Goal: Task Accomplishment & Management: Manage account settings

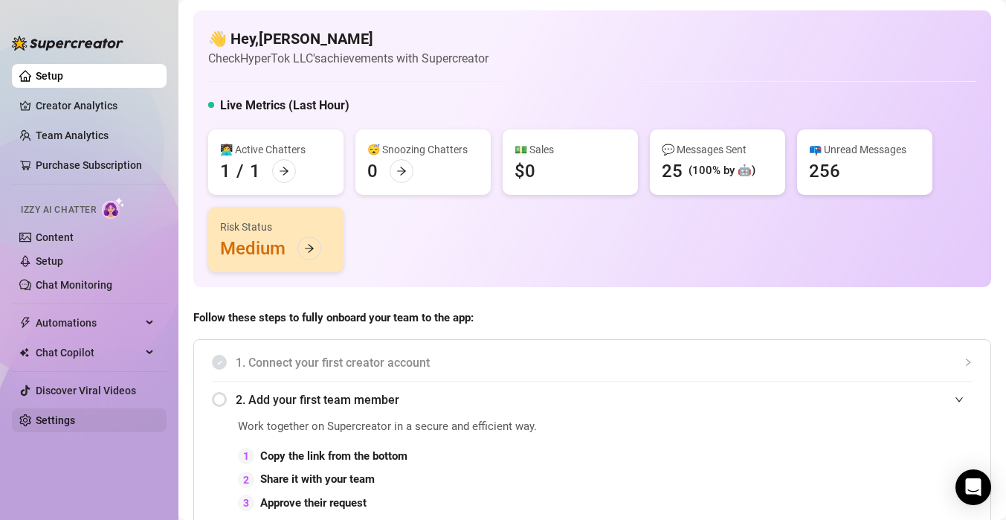
click at [75, 414] on link "Settings" at bounding box center [55, 420] width 39 height 12
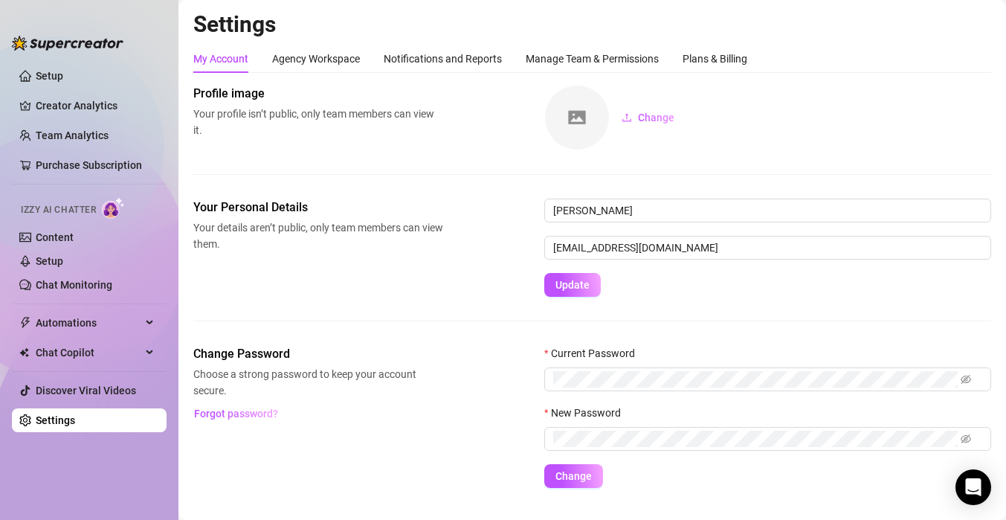
scroll to position [31, 0]
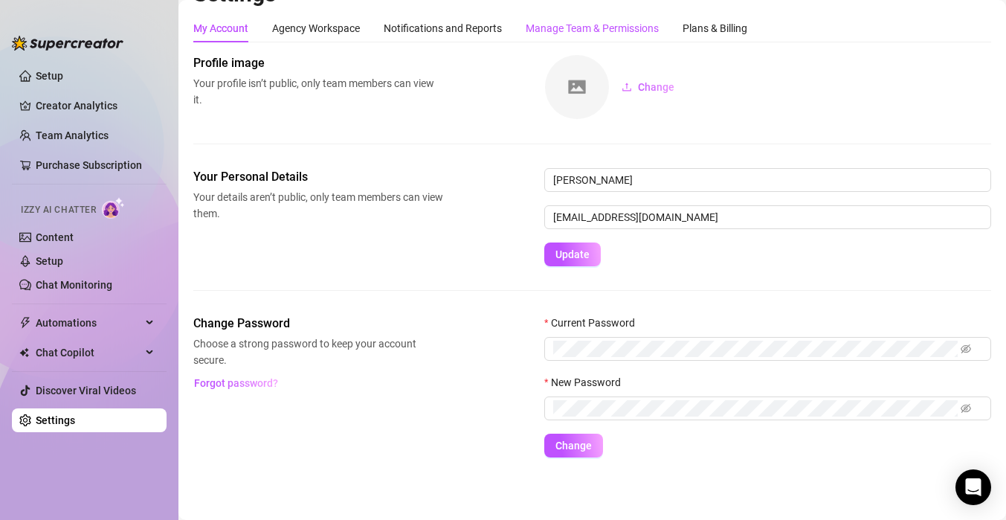
click at [570, 23] on div "Manage Team & Permissions" at bounding box center [592, 28] width 133 height 16
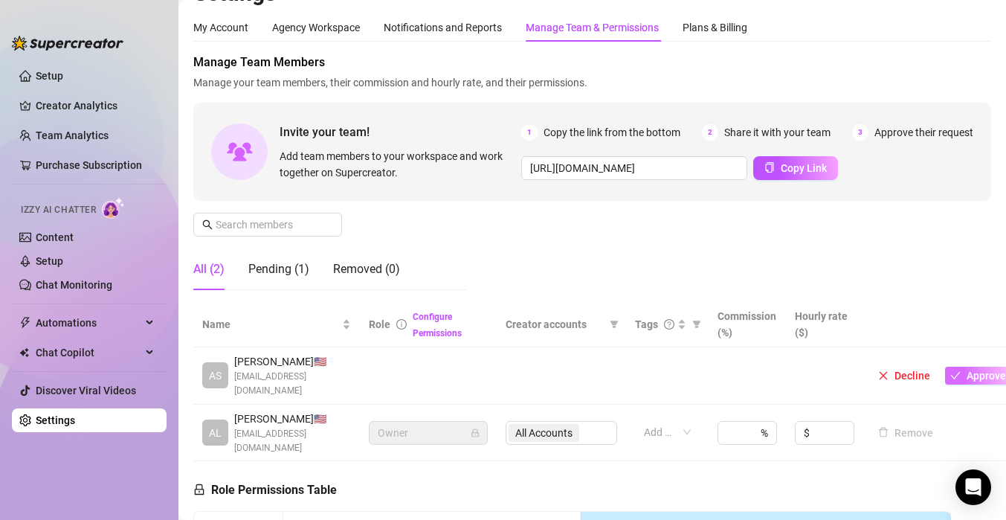
click at [968, 370] on span "Approve" at bounding box center [986, 376] width 39 height 12
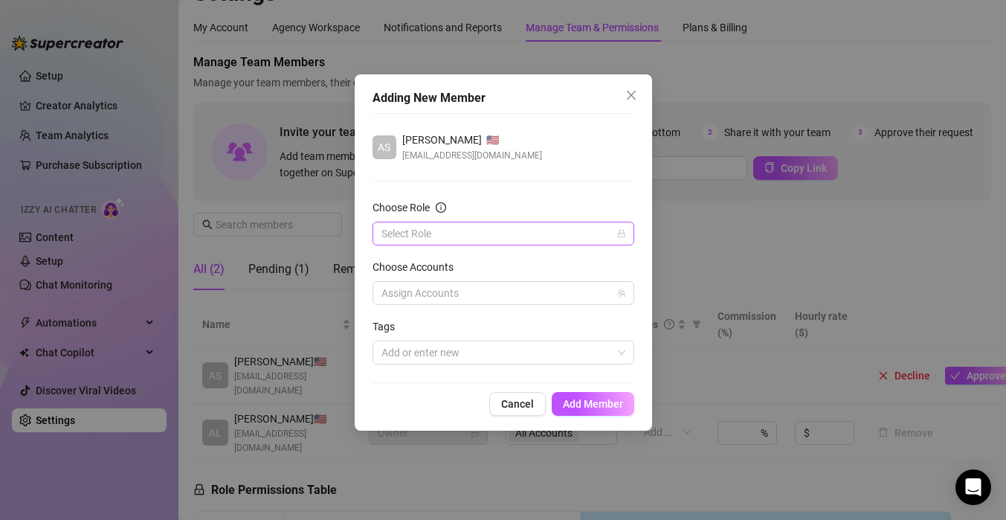
click at [596, 238] on input "Choose Role" at bounding box center [497, 233] width 231 height 22
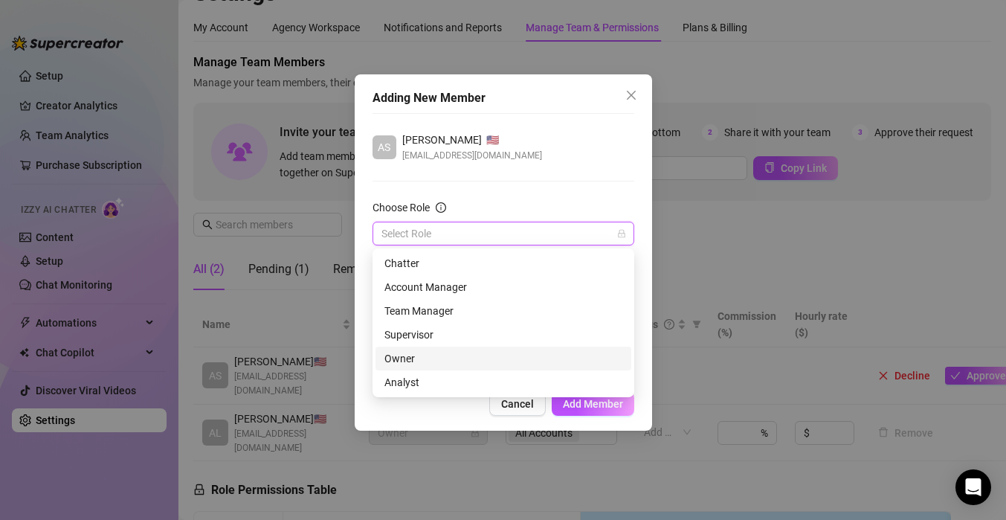
click at [452, 364] on div "Owner" at bounding box center [503, 358] width 238 height 16
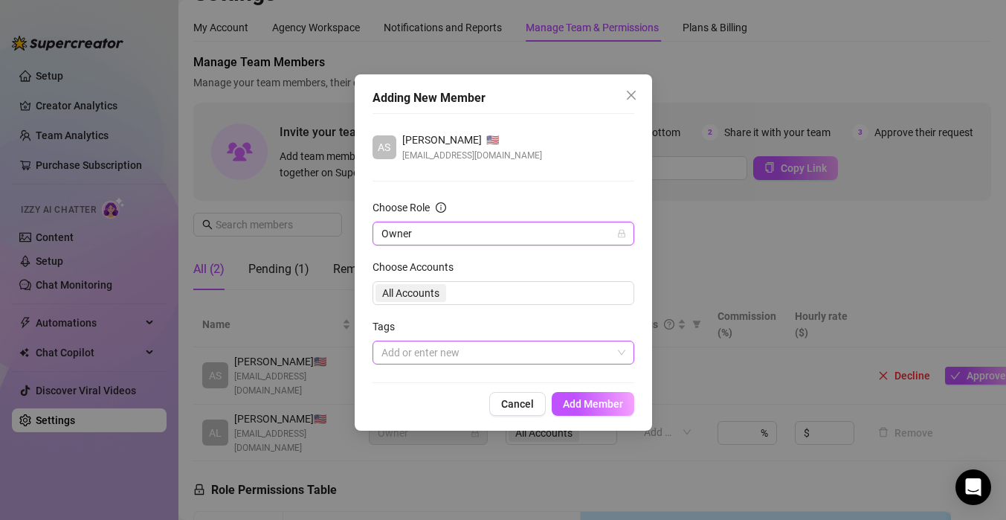
click at [451, 356] on div at bounding box center [496, 352] width 240 height 21
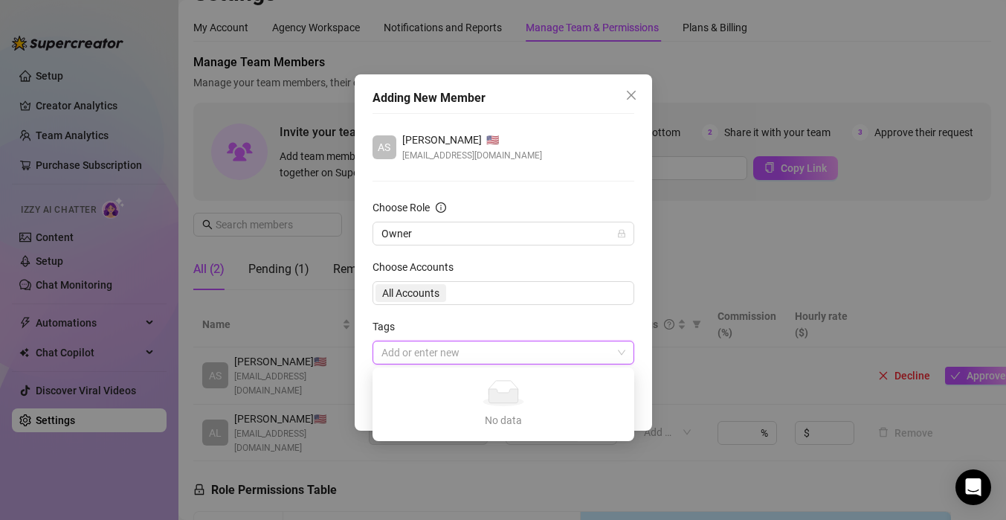
click at [453, 355] on div at bounding box center [496, 352] width 240 height 21
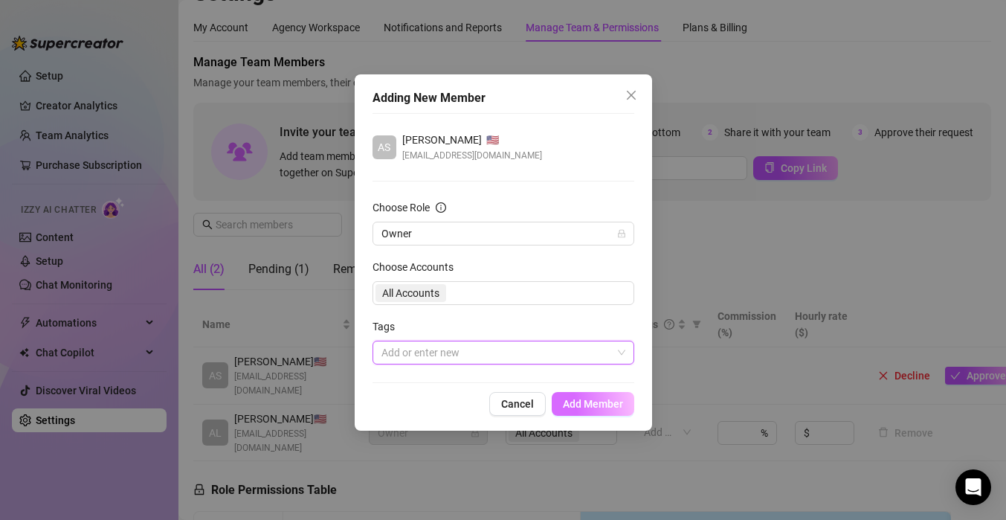
click at [573, 406] on span "Add Member" at bounding box center [593, 404] width 60 height 12
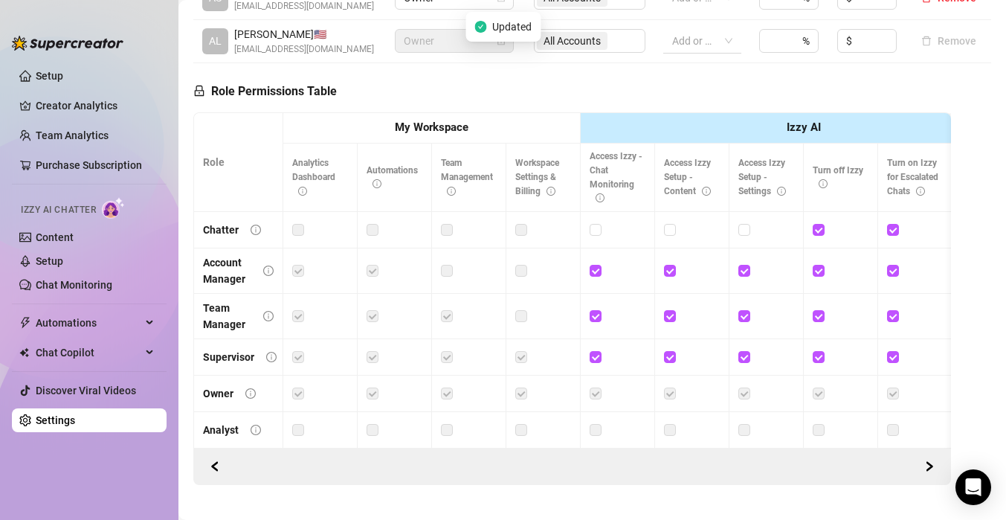
scroll to position [404, 0]
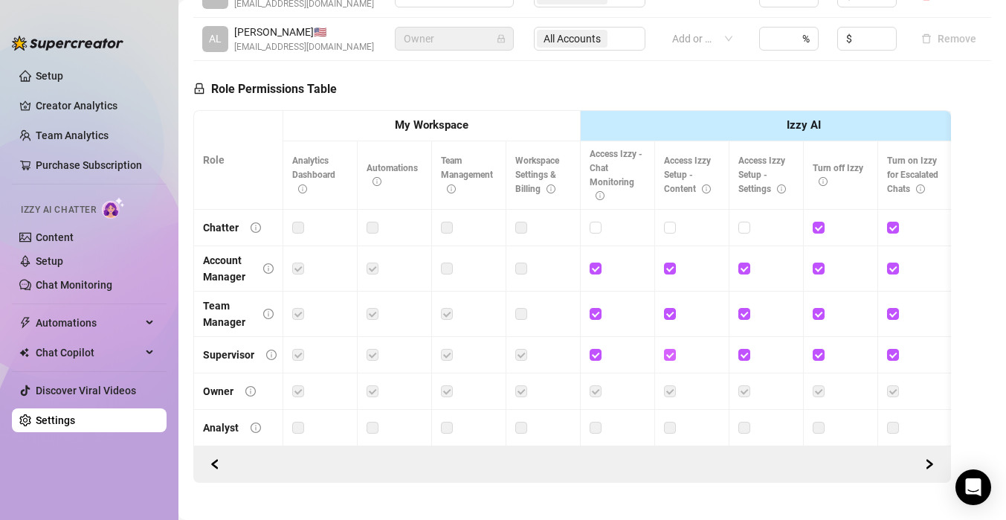
click at [664, 361] on label at bounding box center [670, 355] width 12 height 16
click at [664, 359] on input "checkbox" at bounding box center [669, 354] width 10 height 10
click at [664, 361] on label at bounding box center [670, 355] width 12 height 16
click at [664, 359] on input "checkbox" at bounding box center [669, 354] width 10 height 10
checkbox input "true"
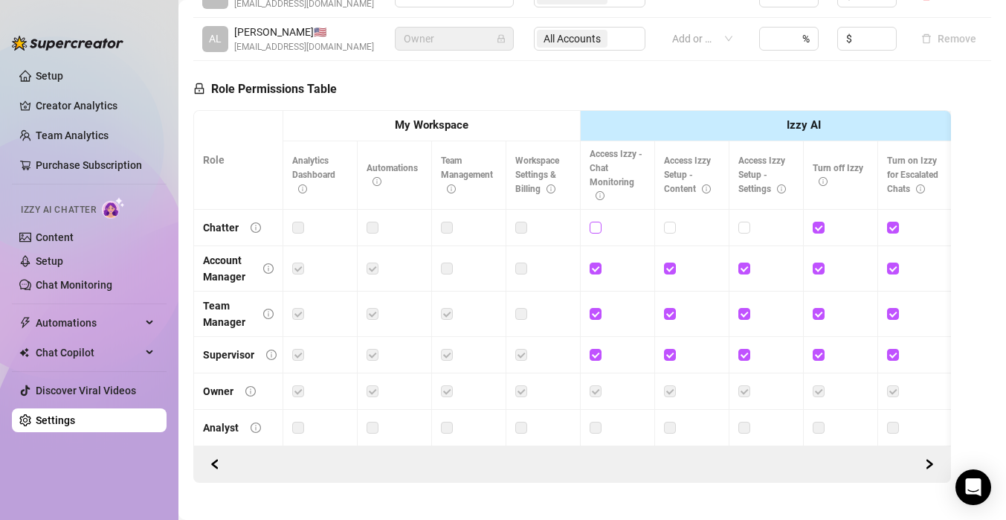
click at [596, 232] on input "checkbox" at bounding box center [595, 227] width 10 height 10
checkbox input "true"
click at [670, 232] on input "checkbox" at bounding box center [669, 227] width 10 height 10
checkbox input "true"
click at [745, 232] on input "checkbox" at bounding box center [743, 227] width 10 height 10
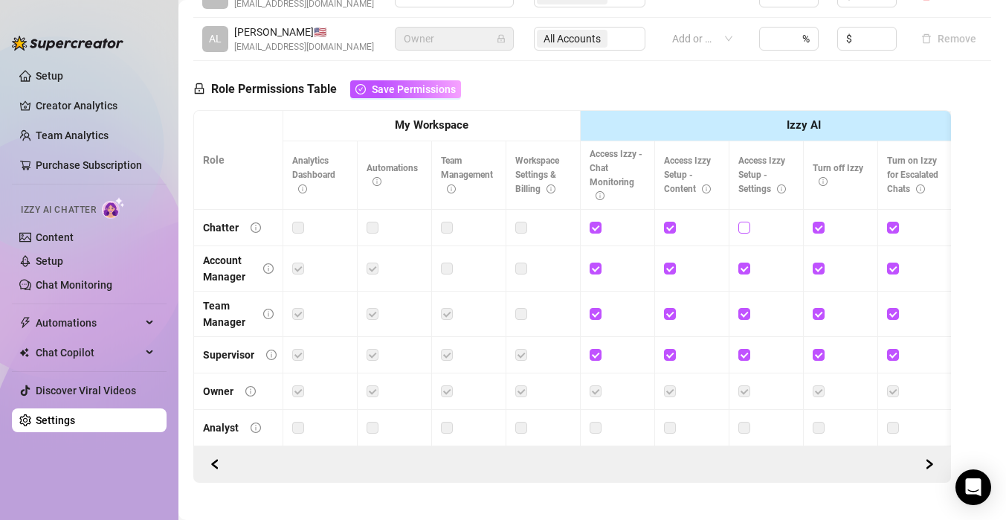
checkbox input "true"
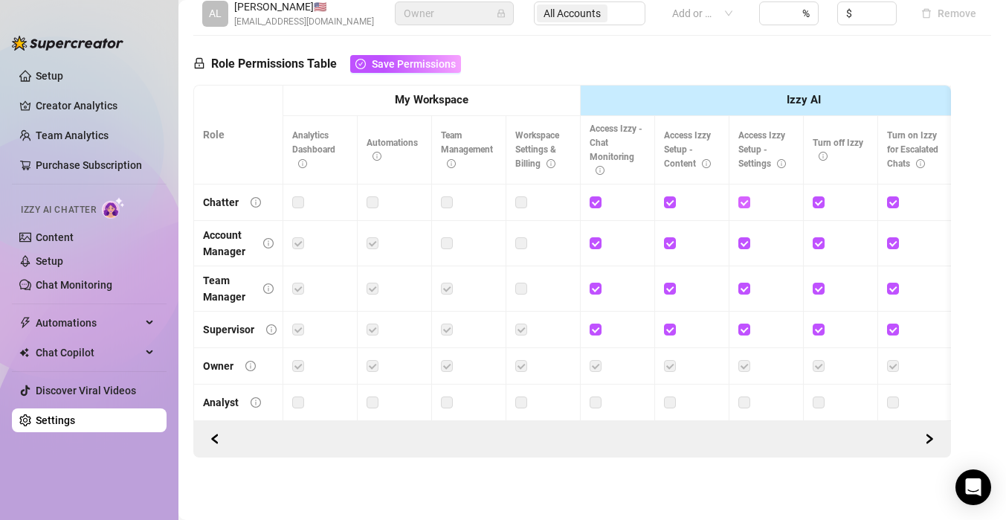
scroll to position [455, 0]
click at [430, 58] on span "Save Permissions" at bounding box center [414, 64] width 84 height 12
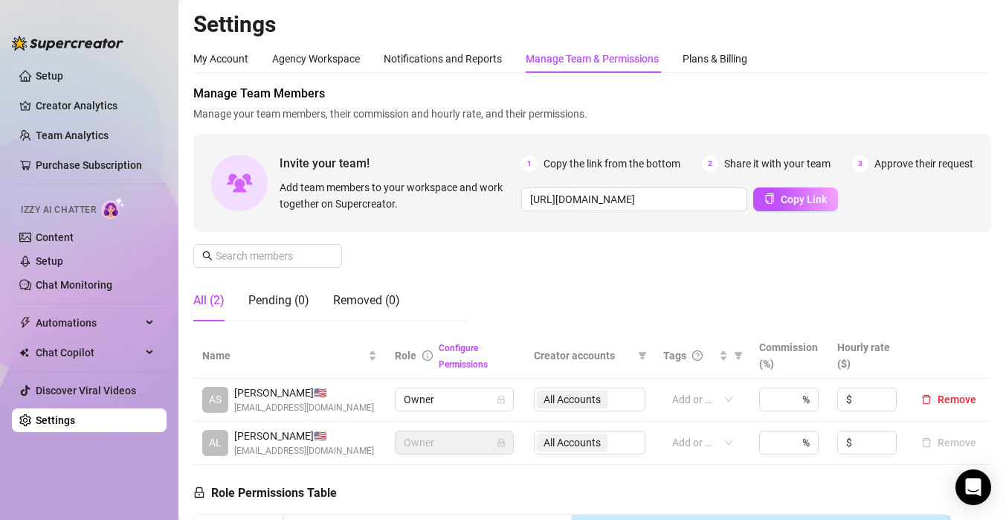
click at [47, 426] on link "Settings" at bounding box center [55, 420] width 39 height 12
